Goal: Task Accomplishment & Management: Manage account settings

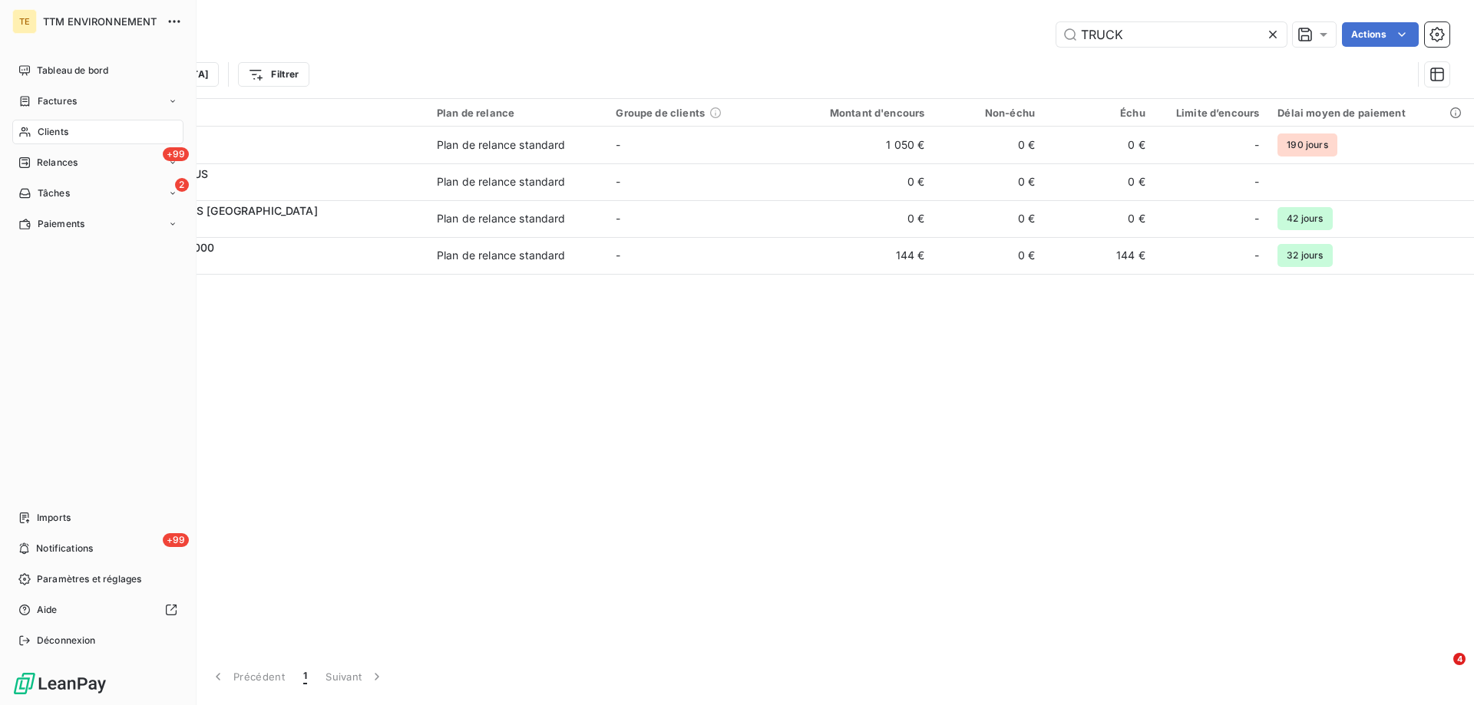
click at [65, 131] on span "Clients" at bounding box center [53, 132] width 31 height 14
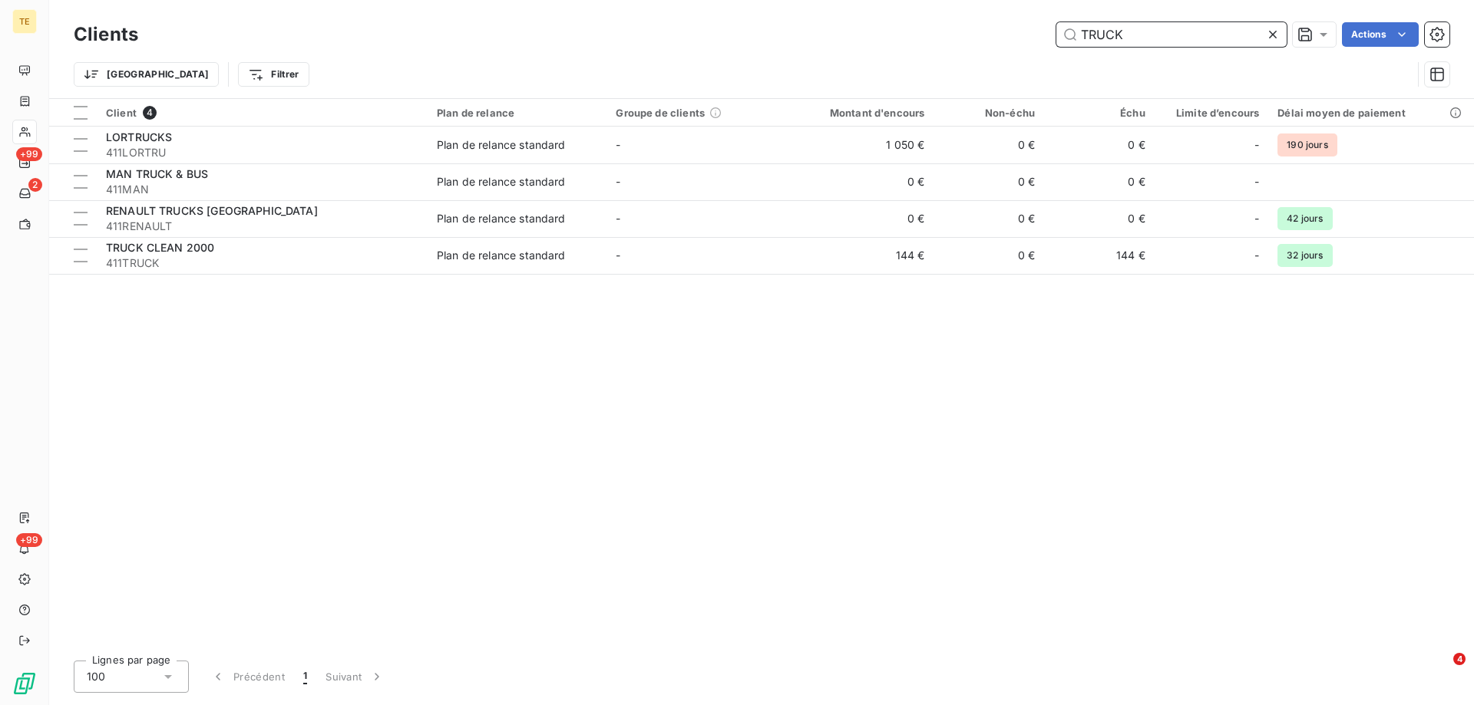
drag, startPoint x: 1147, startPoint y: 37, endPoint x: 1039, endPoint y: 35, distance: 108.2
click at [1039, 35] on div "TRUCK Actions" at bounding box center [803, 34] width 1293 height 25
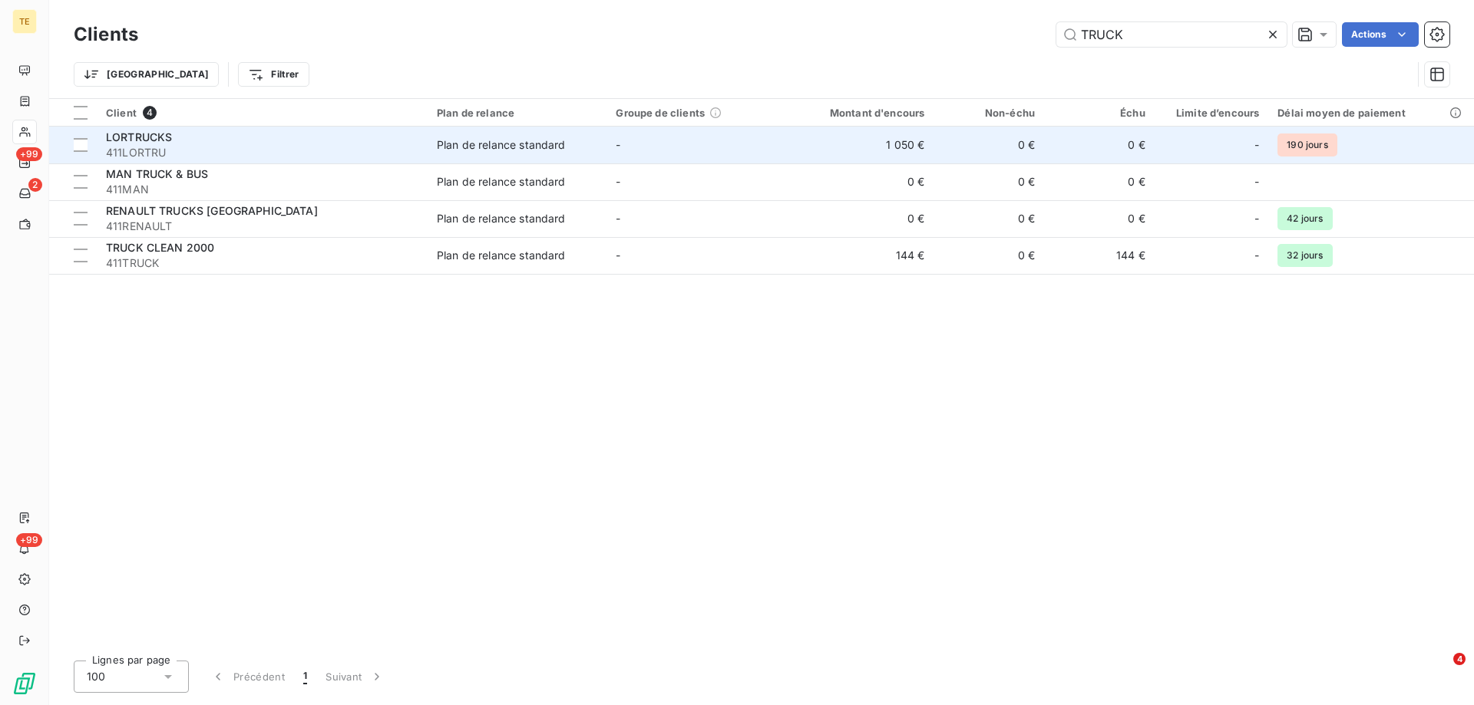
click at [203, 140] on div "LORTRUCKS" at bounding box center [262, 137] width 312 height 15
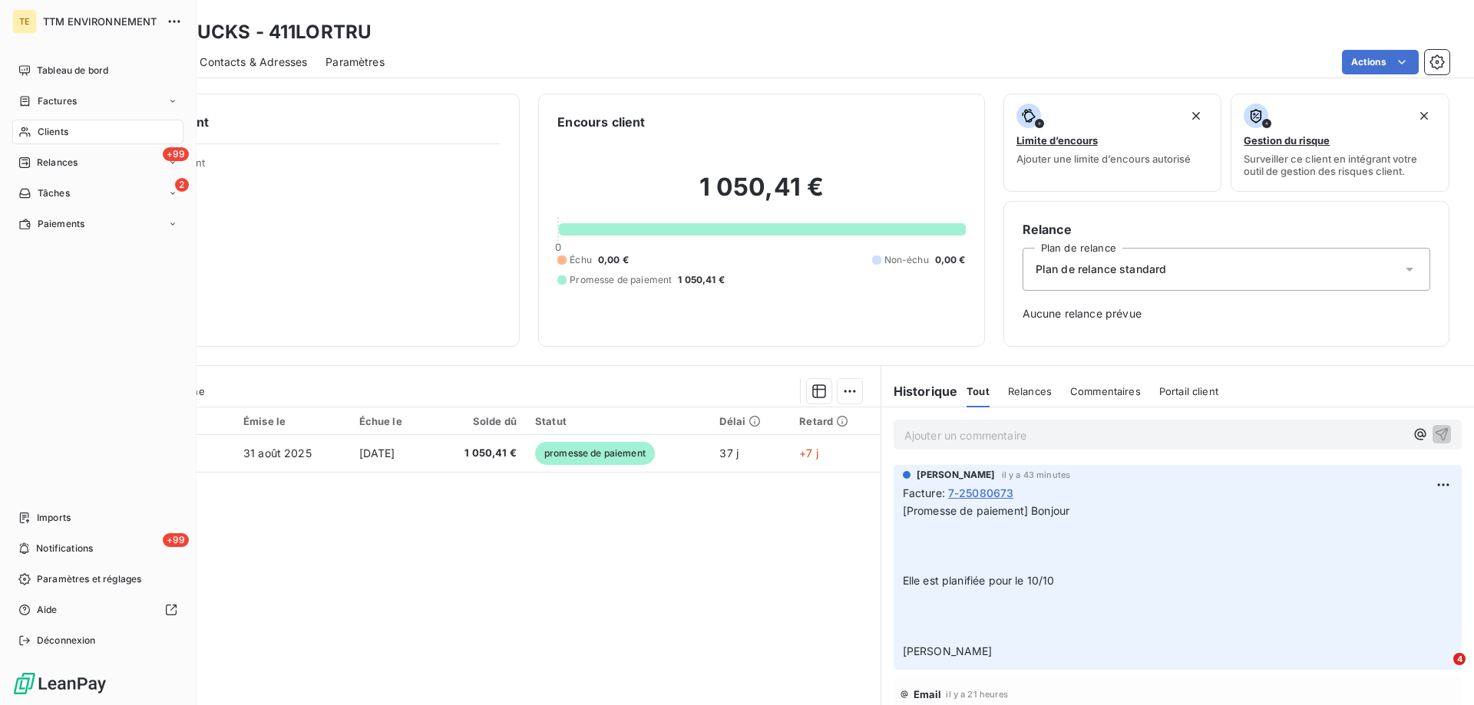
click at [51, 135] on span "Clients" at bounding box center [53, 132] width 31 height 14
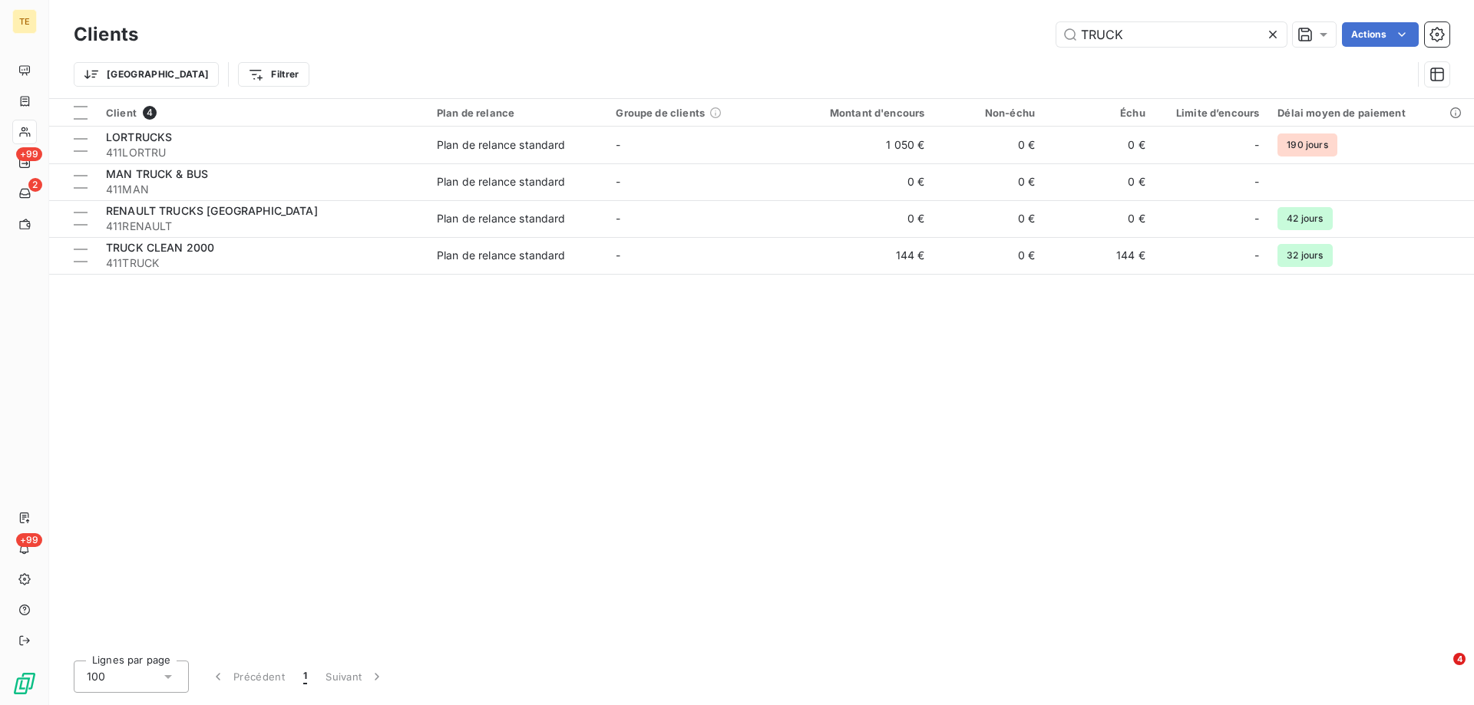
drag, startPoint x: 1147, startPoint y: 37, endPoint x: 1031, endPoint y: 38, distance: 115.9
click at [1031, 38] on div "TRUCK Actions" at bounding box center [803, 34] width 1293 height 25
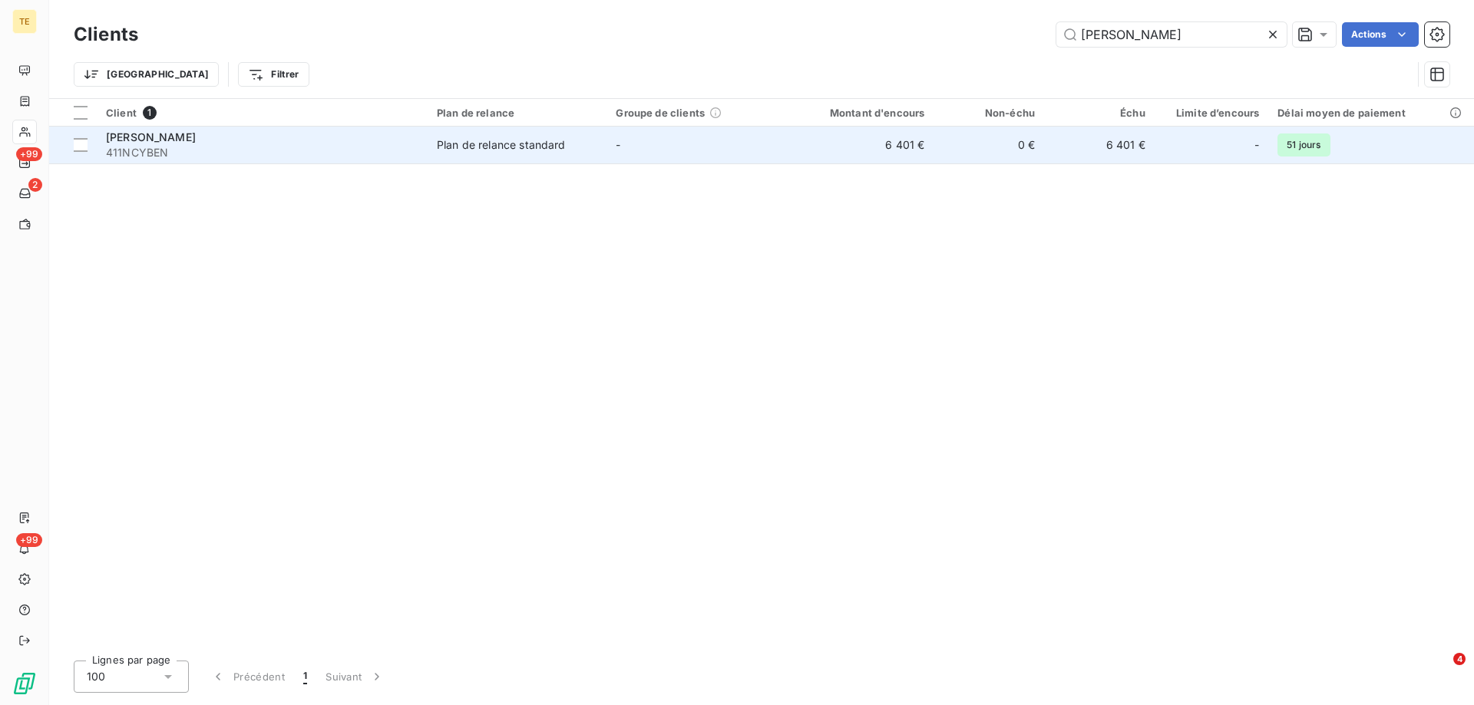
type input "[PERSON_NAME]"
click at [134, 147] on span "411NCYBEN" at bounding box center [262, 152] width 312 height 15
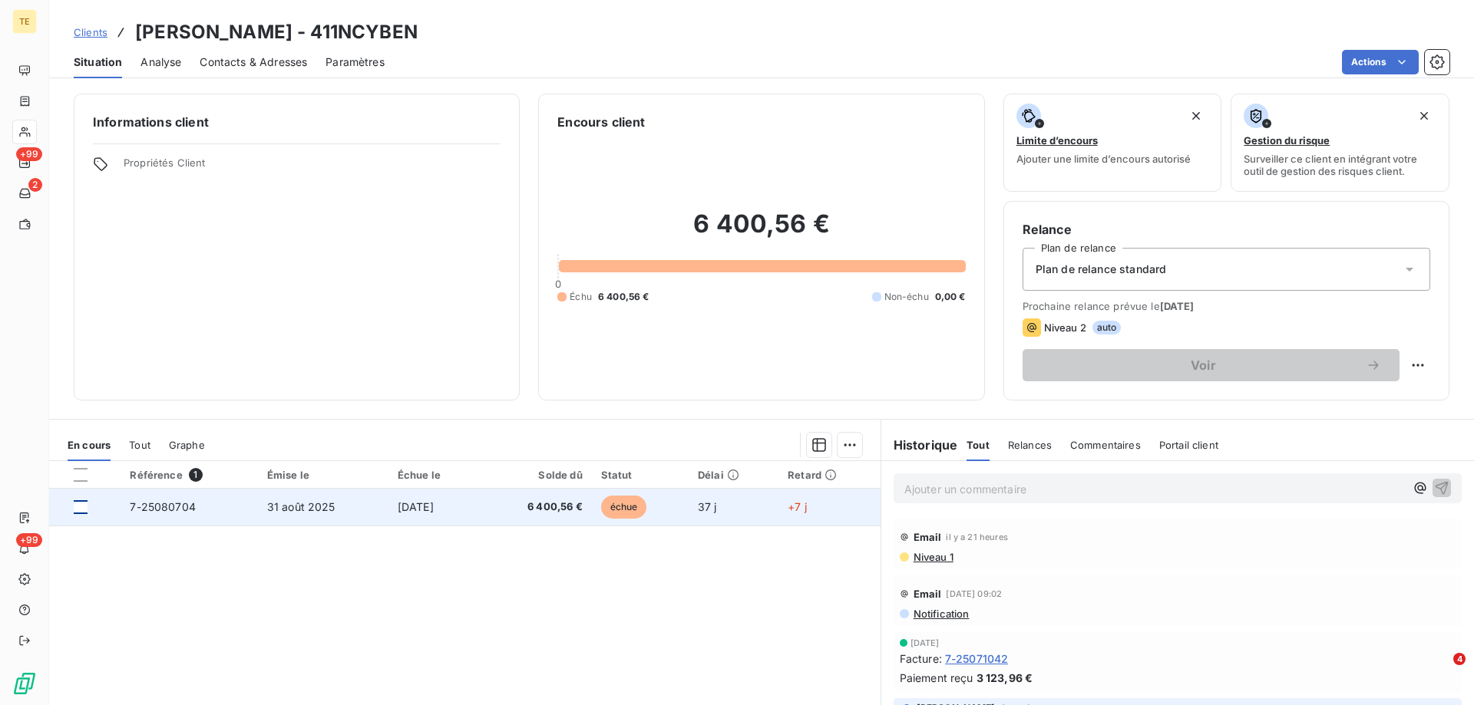
click at [78, 507] on div at bounding box center [81, 507] width 14 height 14
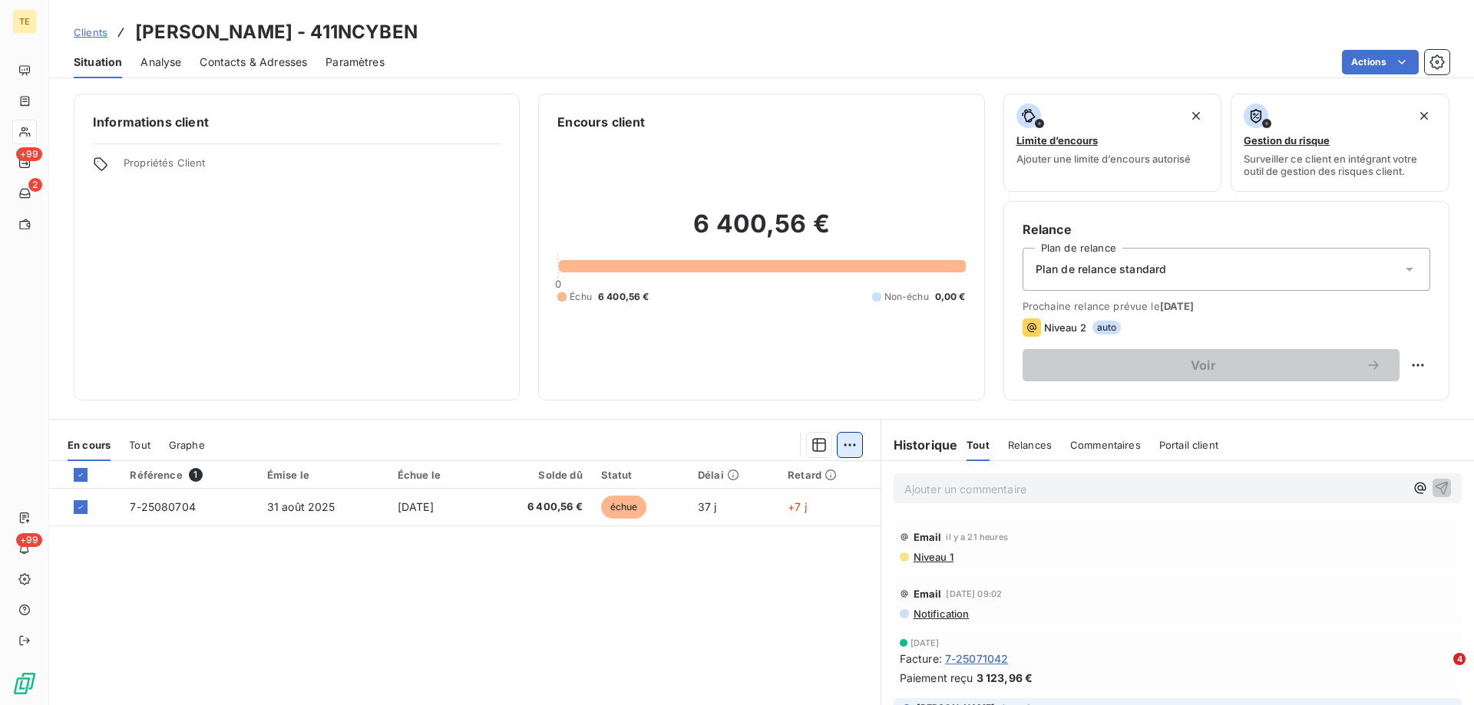
click at [844, 444] on html "TE +99 2 +99 Clients [PERSON_NAME] - 411NCYBEN Situation Analyse Contacts & Adr…" at bounding box center [737, 352] width 1474 height 705
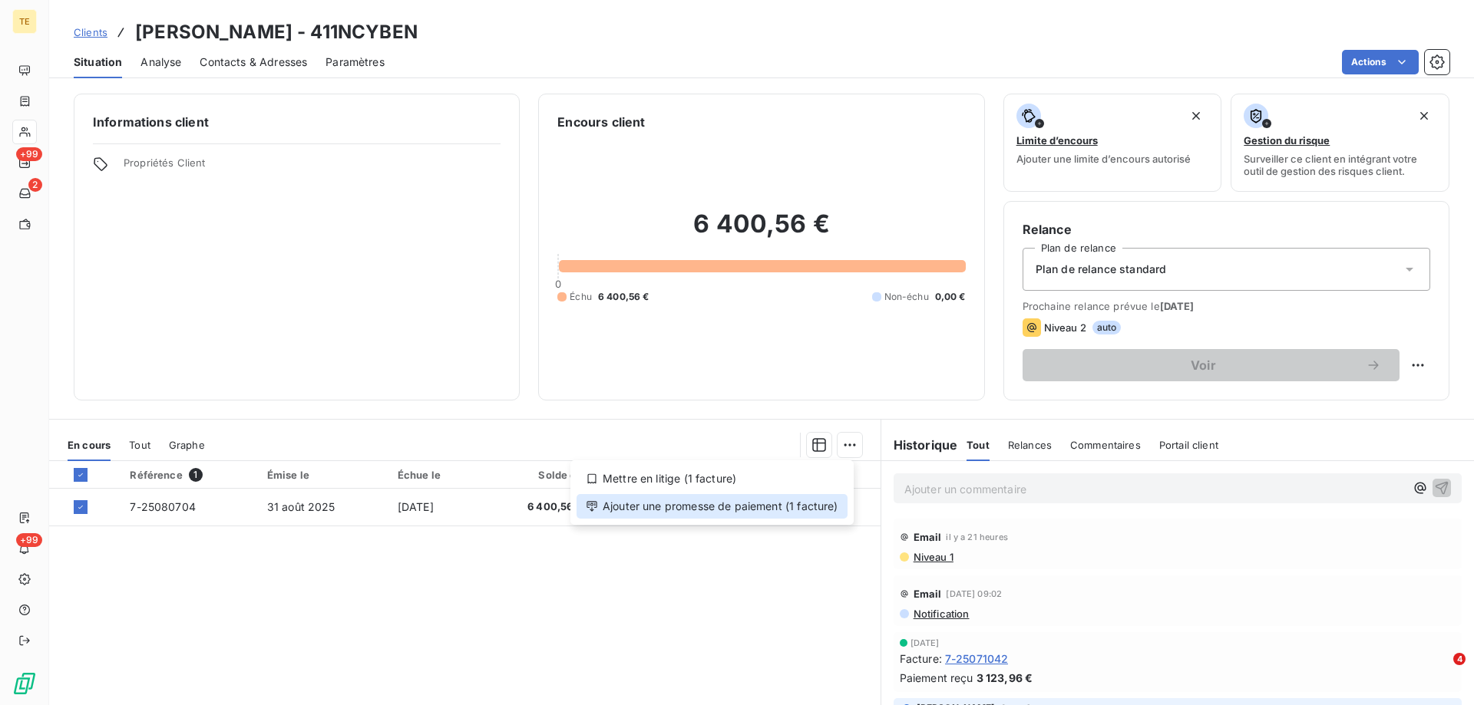
click at [778, 507] on div "Ajouter une promesse de paiement (1 facture)" at bounding box center [711, 506] width 271 height 25
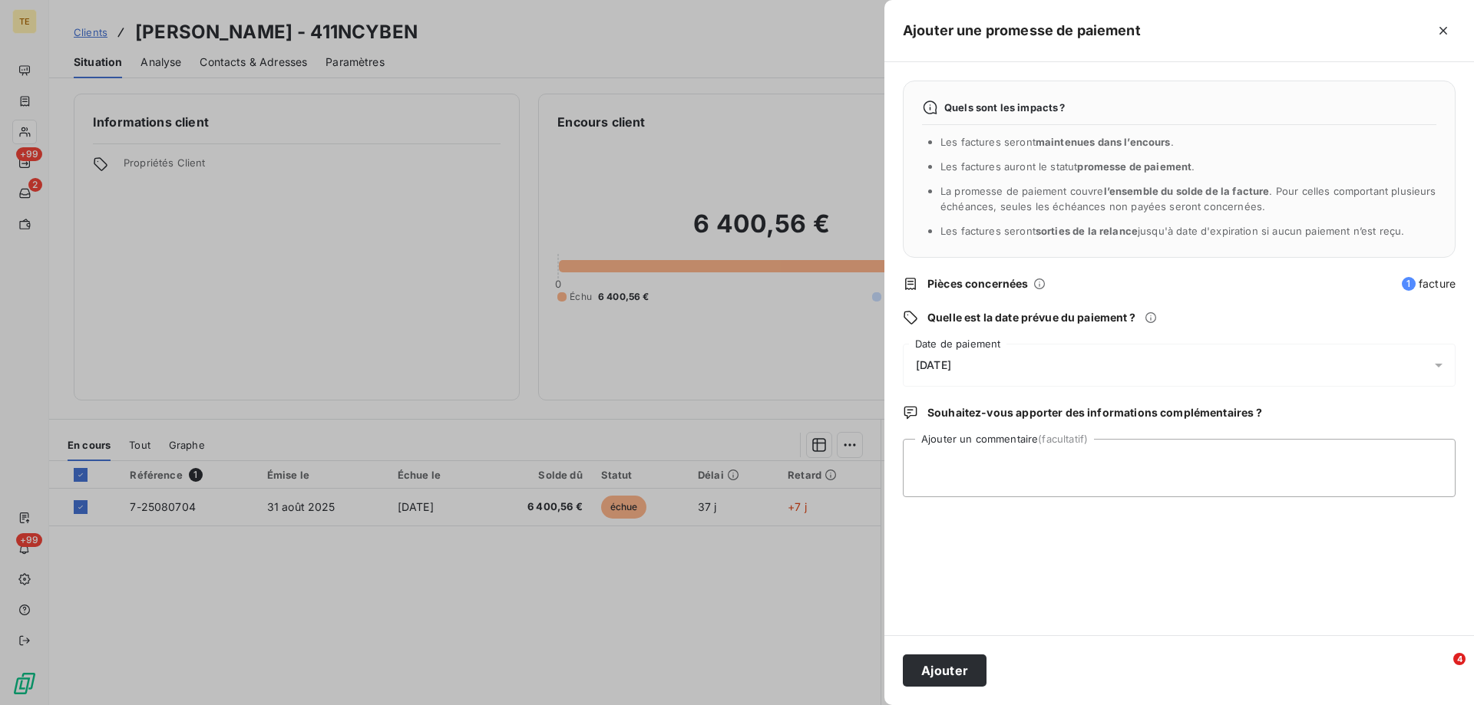
click at [946, 370] on span "[DATE]" at bounding box center [933, 365] width 35 height 12
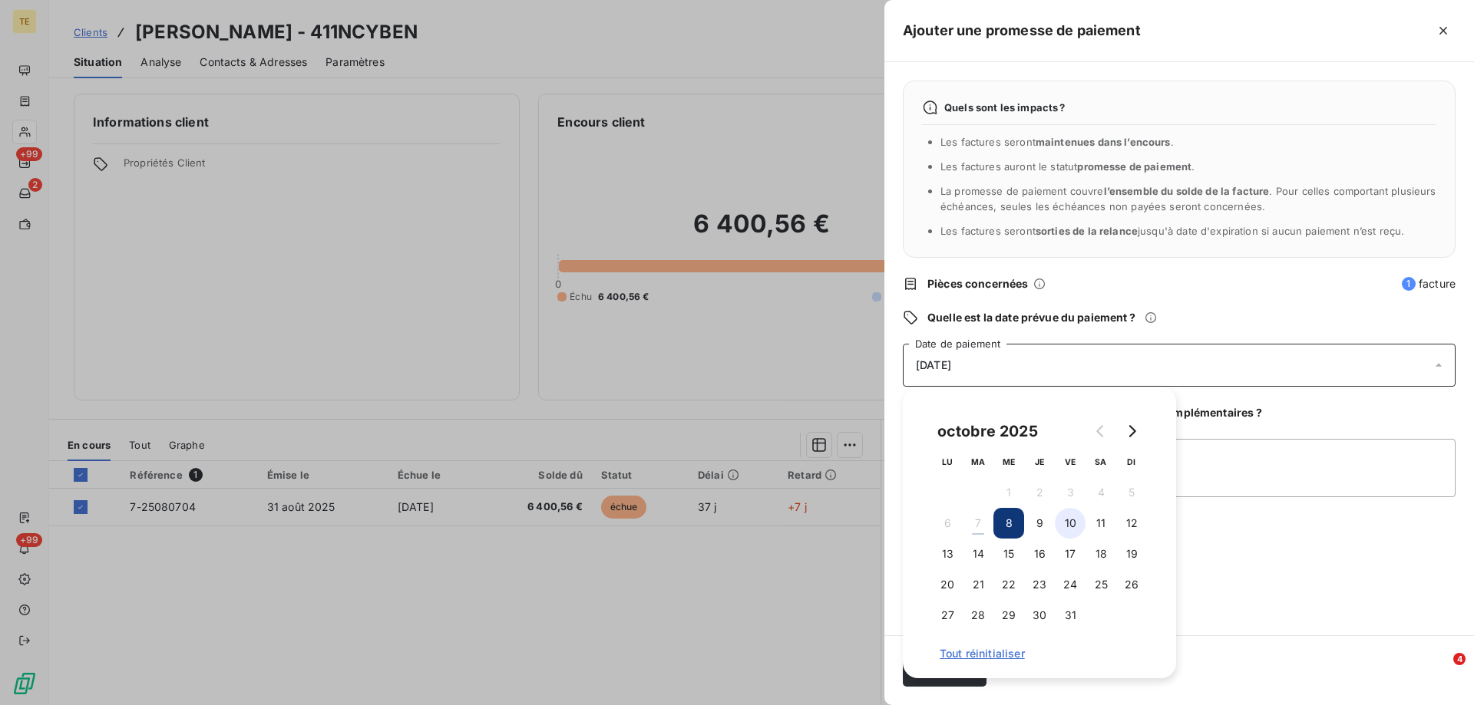
click at [1072, 524] on button "10" at bounding box center [1070, 523] width 31 height 31
click at [1208, 535] on div "Quels sont les impacts ? Les factures seront maintenues dans l’encours . Les fa…" at bounding box center [1179, 348] width 590 height 573
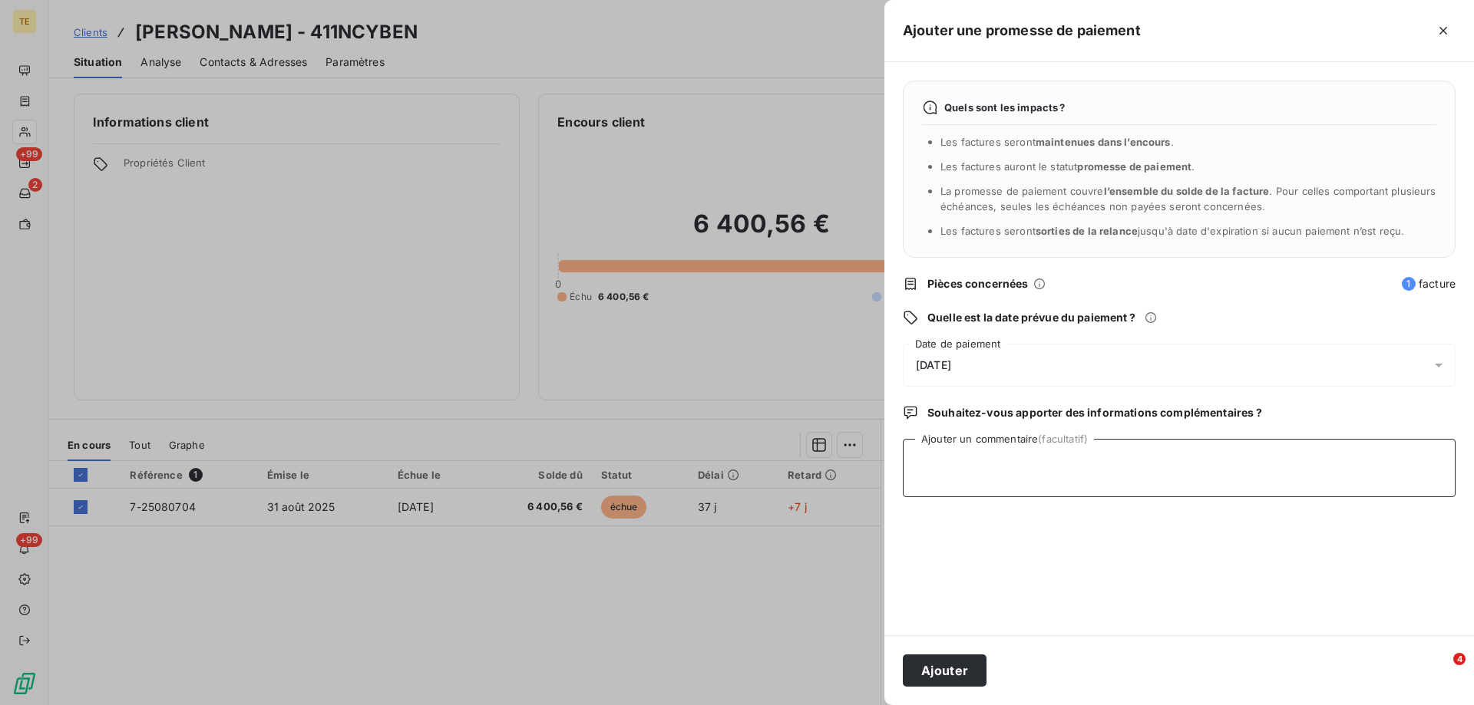
click at [930, 450] on textarea "Ajouter un commentaire (facultatif)" at bounding box center [1179, 468] width 553 height 58
type textarea "Reçu CHQ BQE POPULAIRE N°0000114 : 6400.56€"
click at [959, 670] on button "Ajouter" at bounding box center [945, 671] width 84 height 32
